Goal: Transaction & Acquisition: Purchase product/service

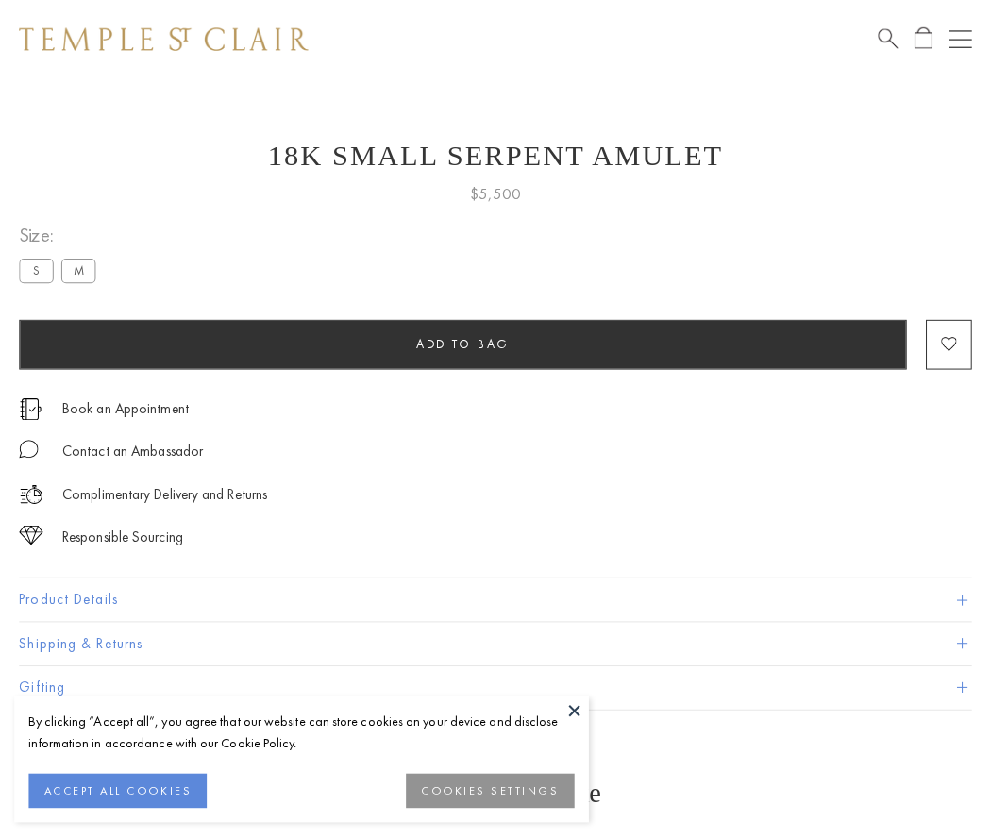
scroll to position [74, 0]
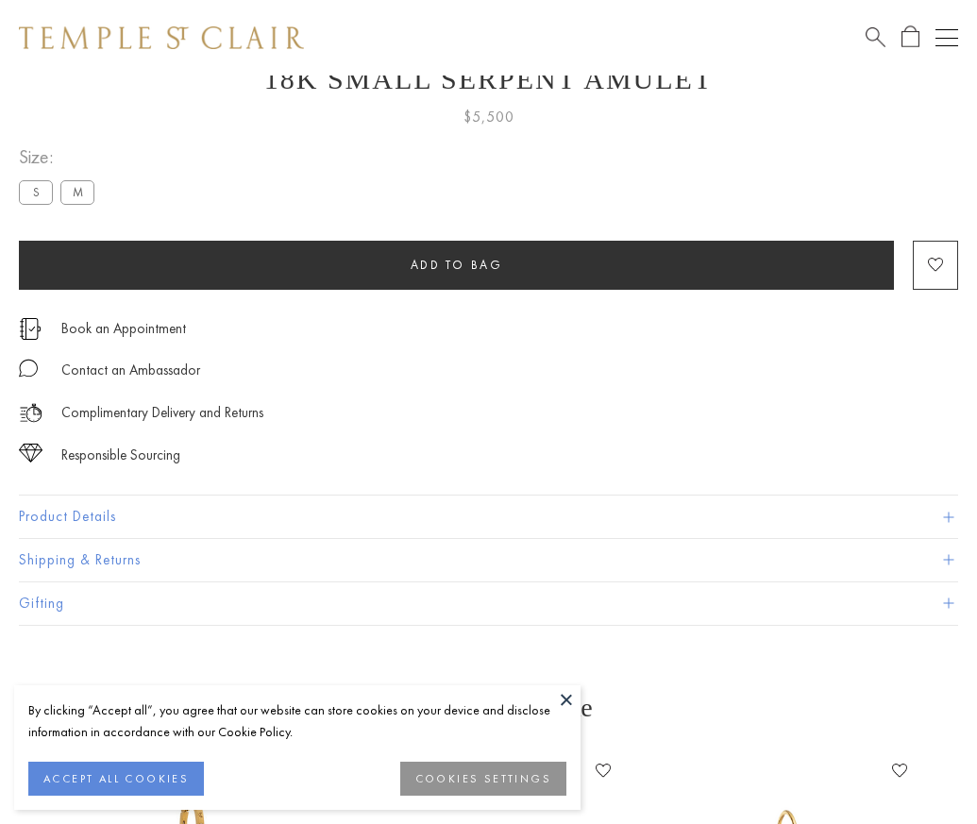
click at [456, 264] on span "Add to bag" at bounding box center [456, 265] width 92 height 16
